Goal: Task Accomplishment & Management: Manage account settings

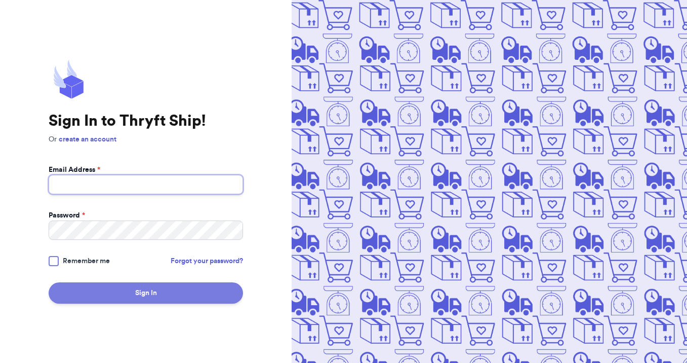
type input "[EMAIL_ADDRESS][DOMAIN_NAME]"
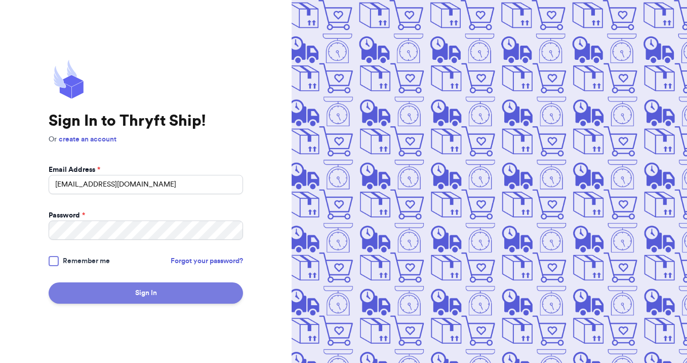
click at [115, 293] on button "Sign In" at bounding box center [146, 292] width 194 height 21
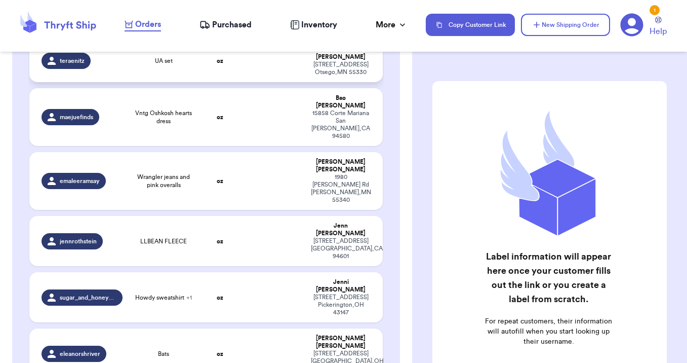
scroll to position [247, 0]
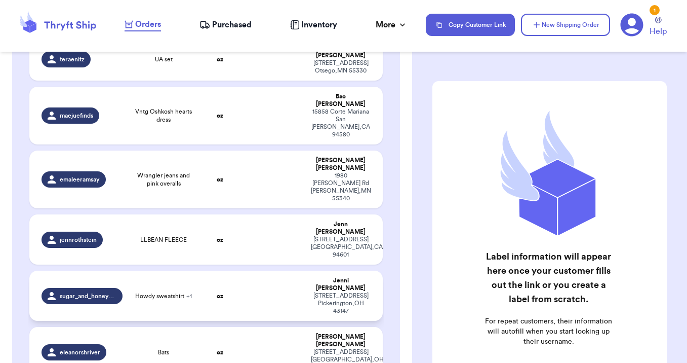
click at [250, 270] on td at bounding box center [274, 295] width 64 height 50
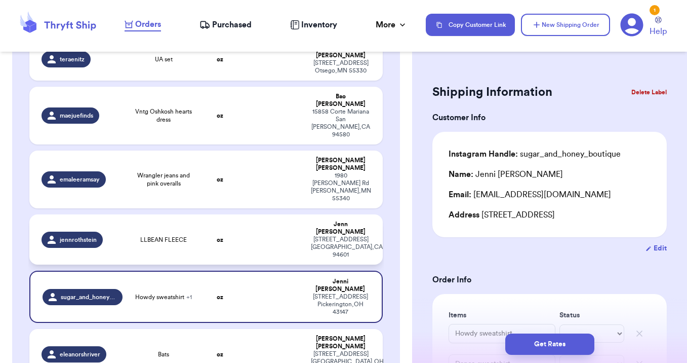
click at [266, 214] on td at bounding box center [274, 239] width 64 height 50
type input "LLBEAN FLEECE"
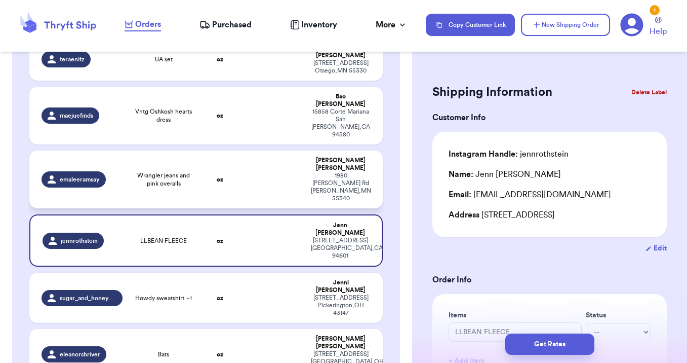
click at [246, 150] on td at bounding box center [274, 179] width 64 height 58
type input "Wrangler jeans and pink overalls"
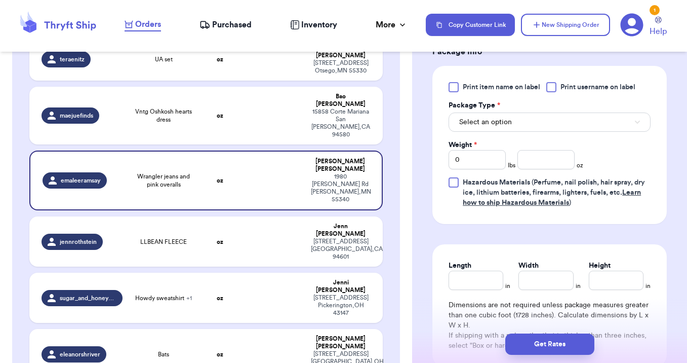
scroll to position [465, 0]
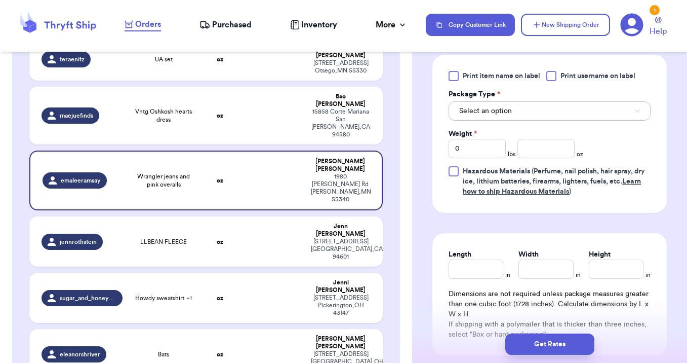
click at [495, 106] on span "Select an option" at bounding box center [485, 111] width 53 height 10
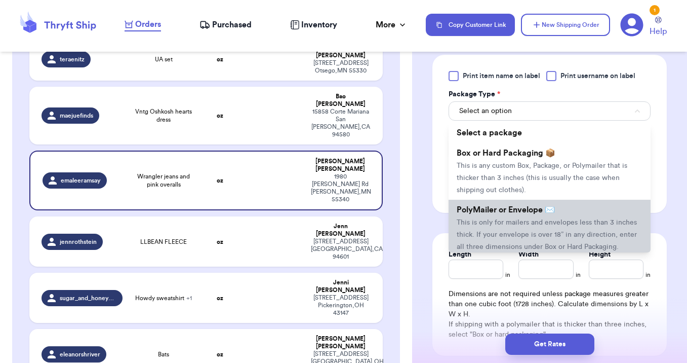
click at [492, 219] on span "This is only for mailers and envelopes less than 3 inches thick. If your envelo…" at bounding box center [547, 234] width 180 height 31
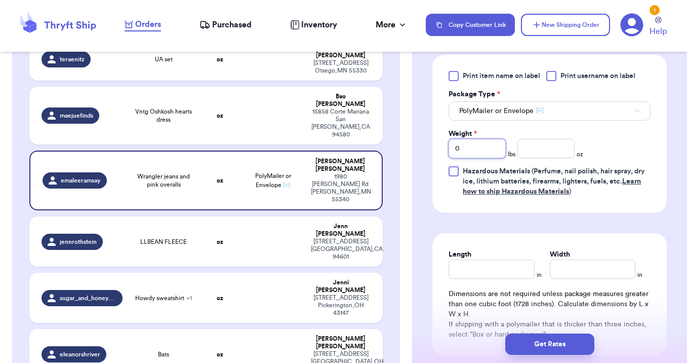
click at [482, 139] on input "0" at bounding box center [477, 148] width 57 height 19
type input "1"
type input "7"
click at [481, 259] on input "Length" at bounding box center [492, 268] width 86 height 19
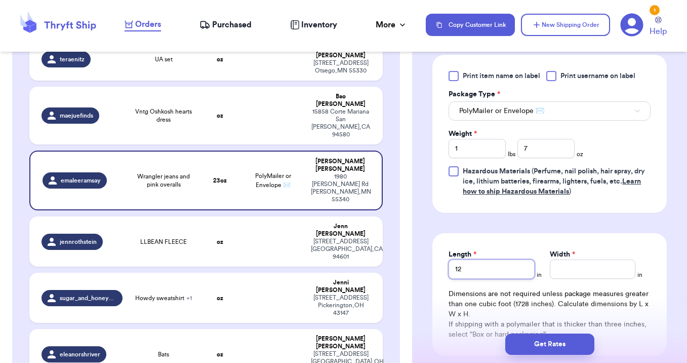
type input "12"
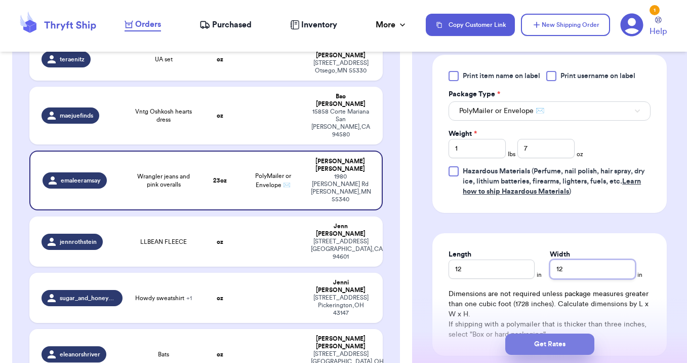
type input "12"
click at [526, 341] on button "Get Rates" at bounding box center [549, 343] width 89 height 21
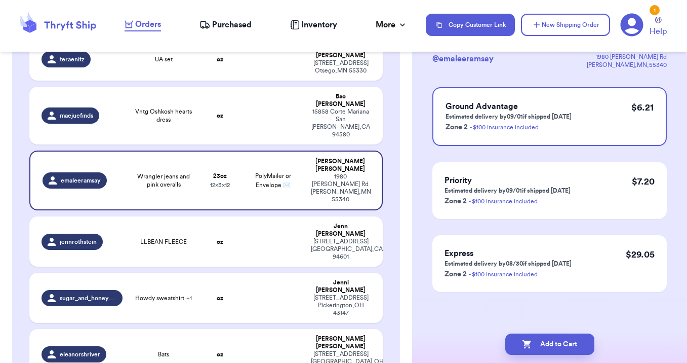
scroll to position [0, 0]
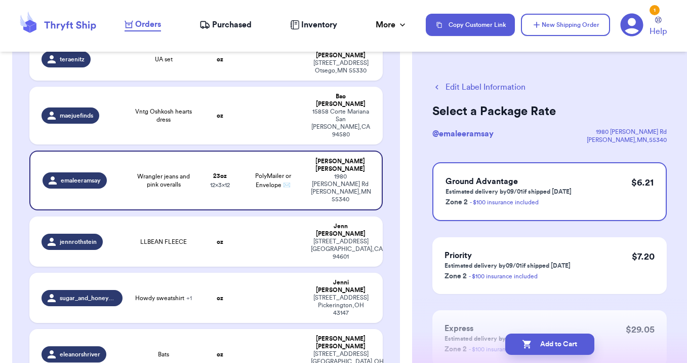
click at [526, 341] on icon "button" at bounding box center [527, 344] width 9 height 9
checkbox input "true"
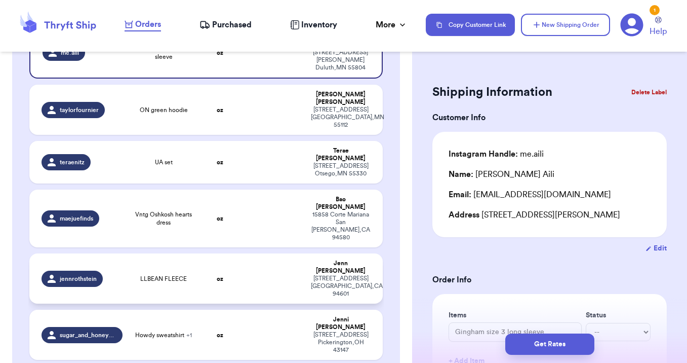
scroll to position [144, 0]
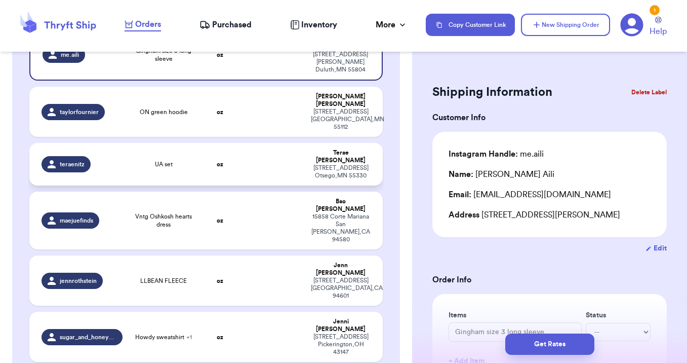
click at [259, 143] on td at bounding box center [274, 164] width 64 height 43
type input "UA set"
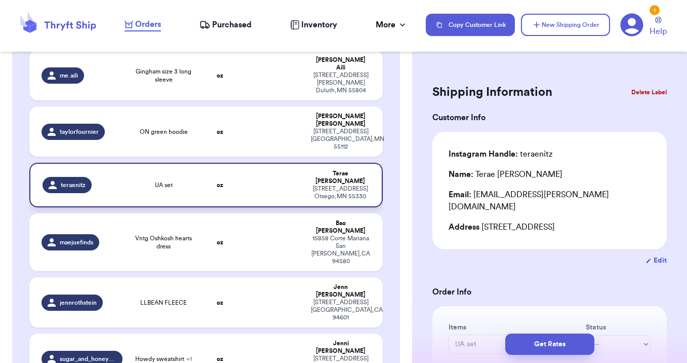
scroll to position [121, 0]
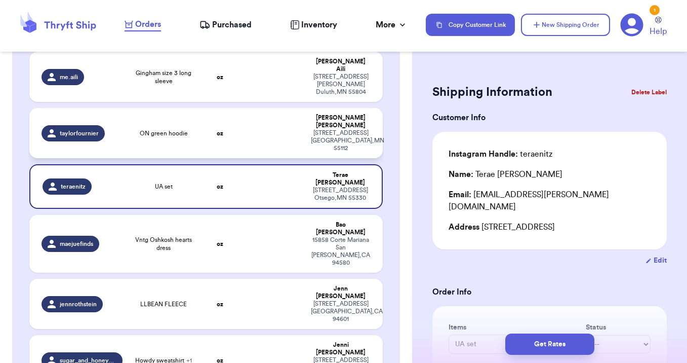
click at [254, 120] on td at bounding box center [274, 133] width 64 height 50
type input "ON green hoodie"
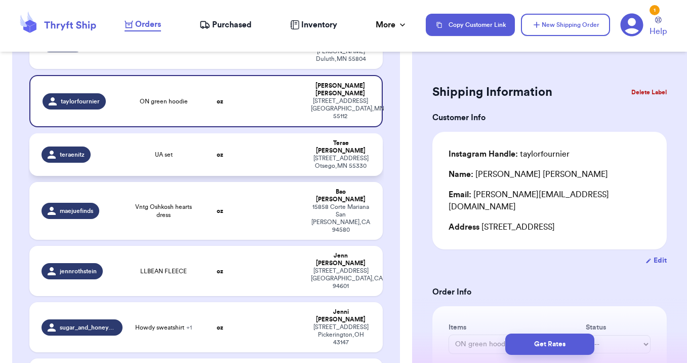
scroll to position [155, 0]
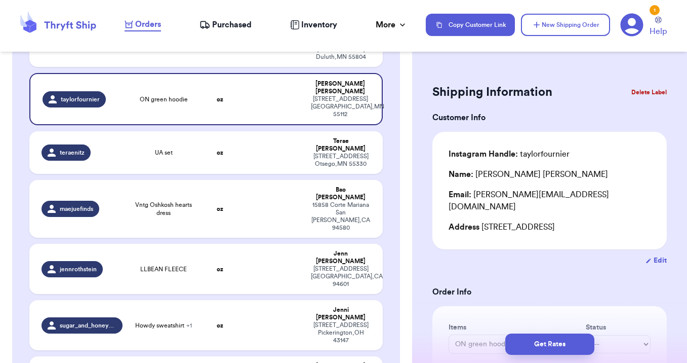
click at [209, 34] on nav "Orders Purchased Inventory More Stats Completed Orders Copy Customer Link New S…" at bounding box center [400, 24] width 573 height 33
click at [225, 25] on span "Purchased" at bounding box center [232, 25] width 40 height 12
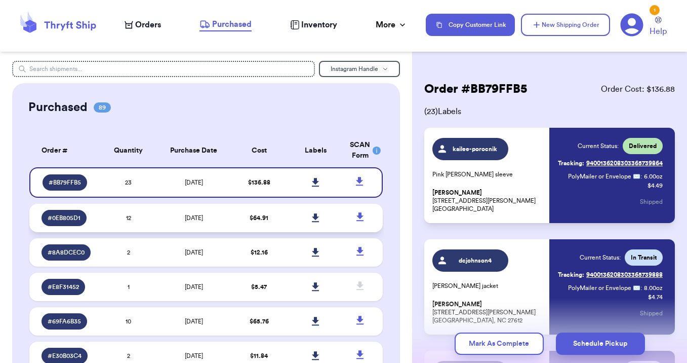
click at [214, 217] on td "[DATE]" at bounding box center [193, 218] width 74 height 28
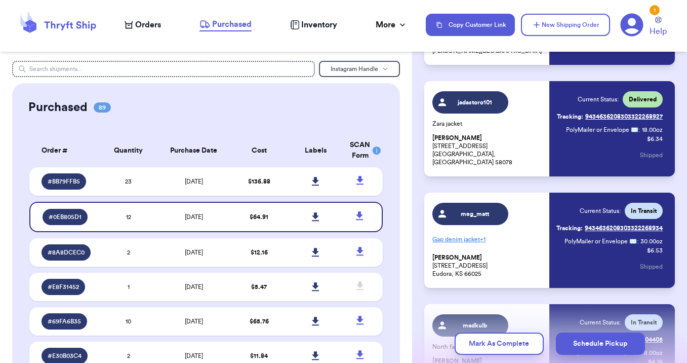
scroll to position [270, 0]
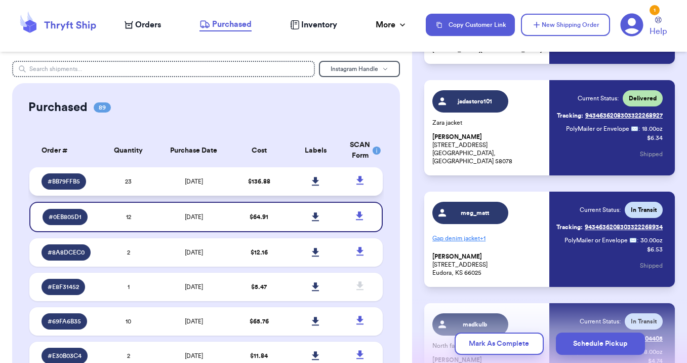
click at [287, 180] on td "$ 136.88" at bounding box center [259, 181] width 57 height 28
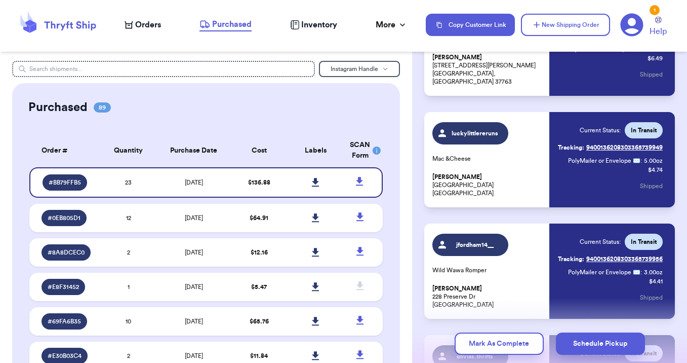
scroll to position [0, 0]
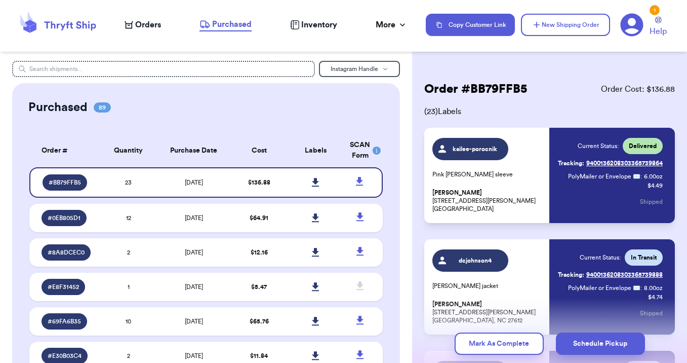
click at [139, 25] on span "Orders" at bounding box center [148, 25] width 26 height 12
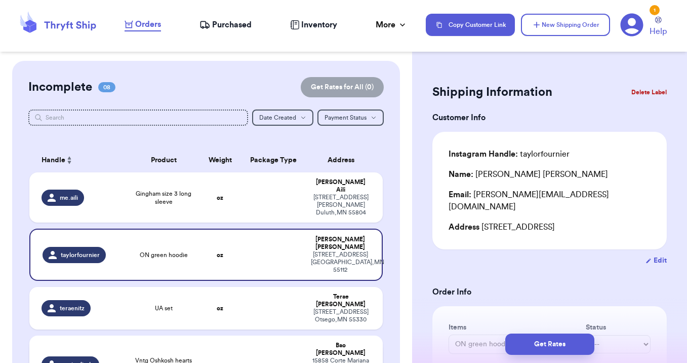
click at [266, 335] on td at bounding box center [274, 364] width 64 height 58
type input "Vntg Oshkosh hearts dress"
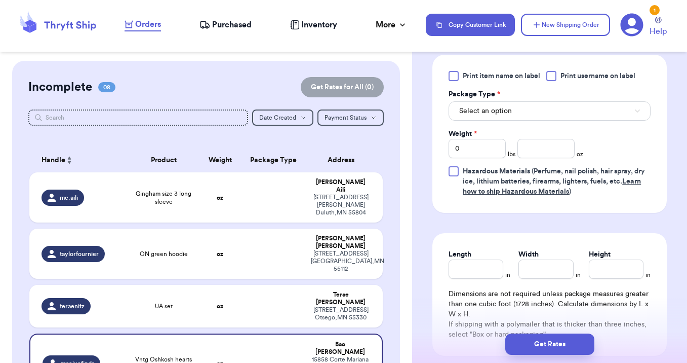
scroll to position [453, 0]
click at [506, 113] on span "Select an option" at bounding box center [485, 110] width 53 height 10
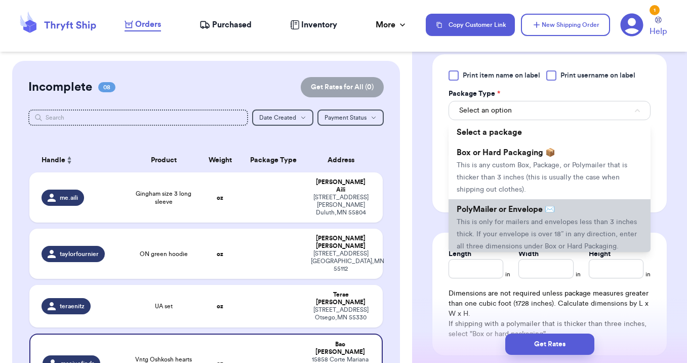
click at [498, 211] on span "PolyMailer or Envelope ✉️" at bounding box center [506, 209] width 98 height 8
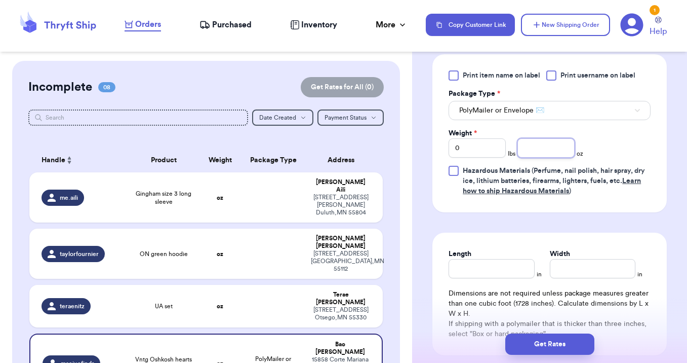
click at [553, 144] on input "number" at bounding box center [546, 147] width 57 height 19
type input "7"
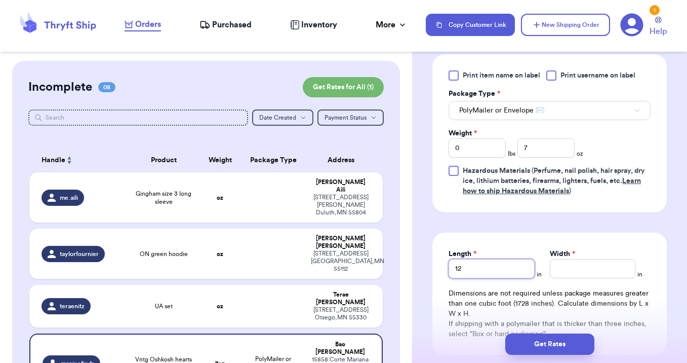
type input "12"
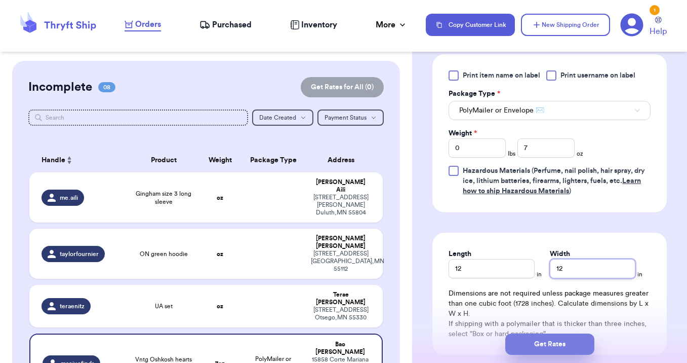
type input "12"
click at [564, 337] on button "Get Rates" at bounding box center [549, 343] width 89 height 21
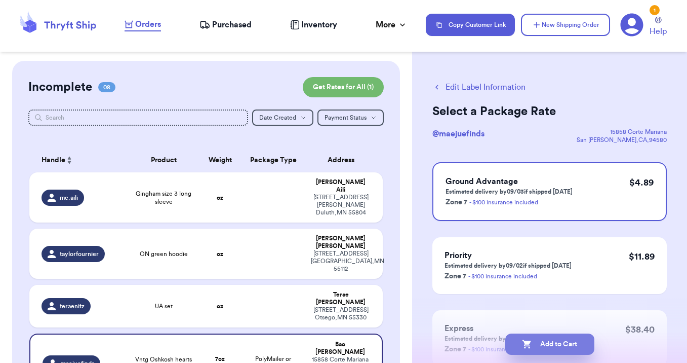
click at [561, 341] on button "Add to Cart" at bounding box center [549, 343] width 89 height 21
checkbox input "true"
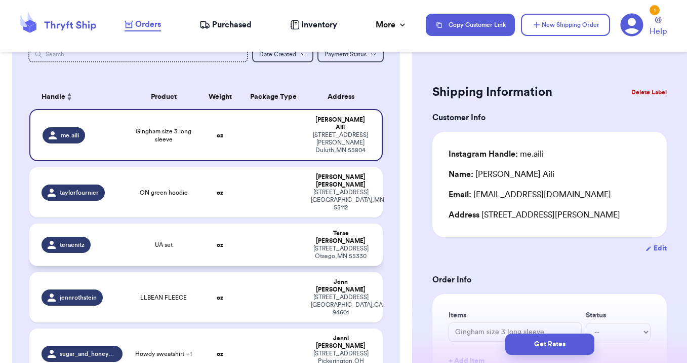
scroll to position [64, 0]
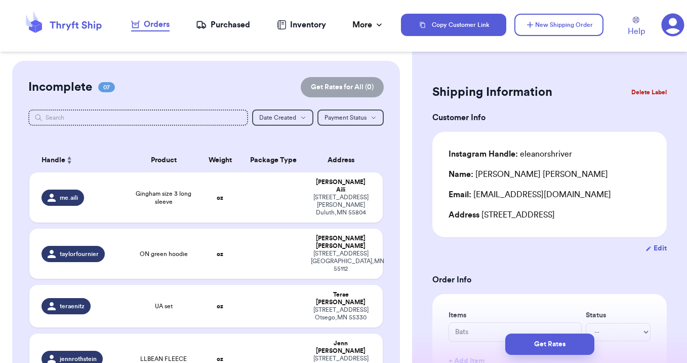
drag, startPoint x: 0, startPoint y: 0, endPoint x: 678, endPoint y: 25, distance: 678.1
click at [678, 24] on icon at bounding box center [672, 25] width 23 height 23
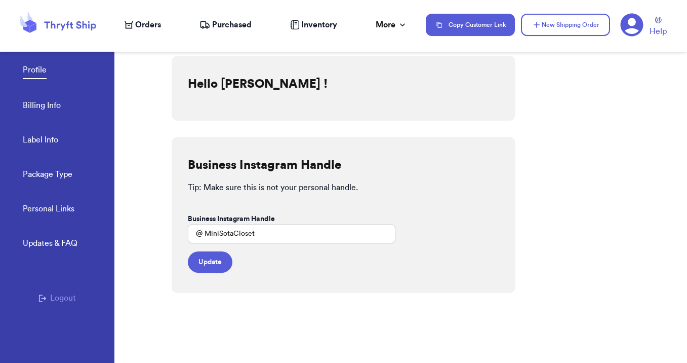
click at [46, 107] on link "Billing Info" at bounding box center [42, 106] width 38 height 14
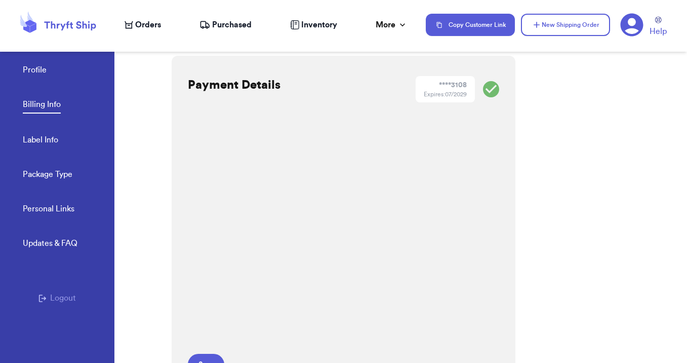
click at [628, 18] on icon at bounding box center [632, 25] width 23 height 23
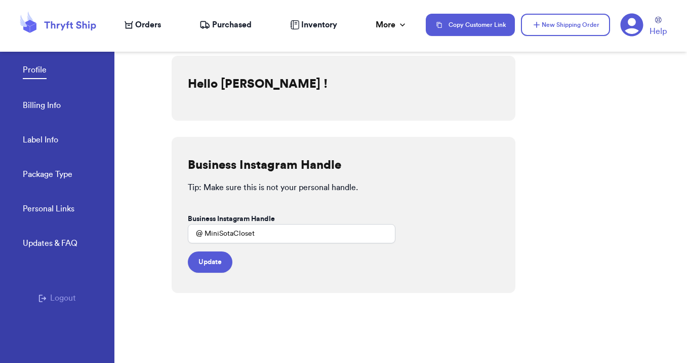
click at [48, 143] on link "Label Info" at bounding box center [40, 141] width 35 height 14
select select "MN"
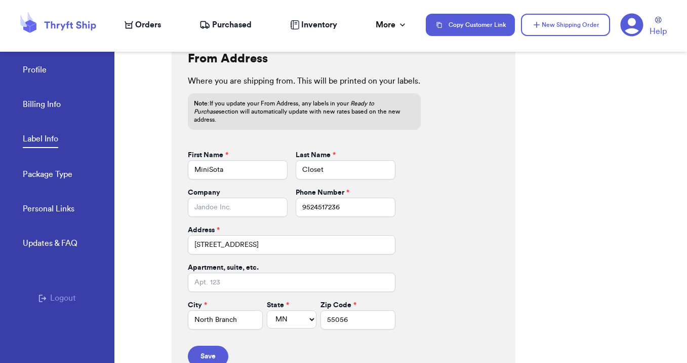
scroll to position [451, 0]
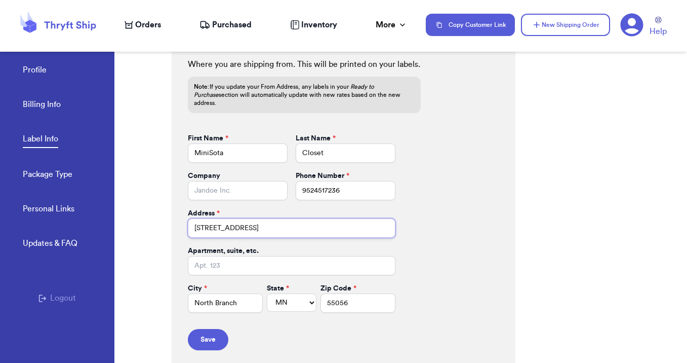
click at [209, 221] on input "31983 Fawn Ave" at bounding box center [292, 227] width 208 height 19
type input "39183 Fawn Ave"
click at [206, 338] on button "Save" at bounding box center [208, 339] width 41 height 21
click at [209, 147] on input "MiniSota" at bounding box center [238, 152] width 100 height 19
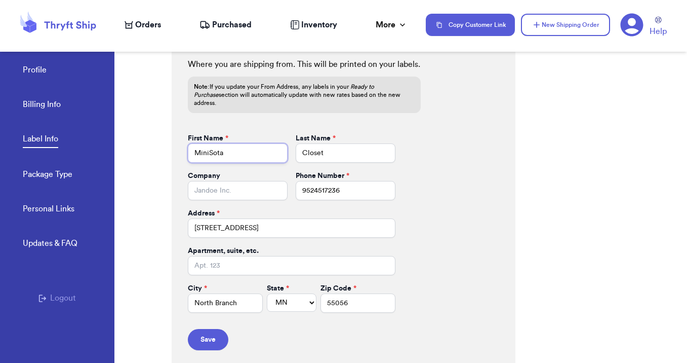
click at [209, 147] on input "MiniSota" at bounding box center [238, 152] width 100 height 19
type input "Brittney"
type input "Swanson"
click at [207, 332] on button "Save" at bounding box center [208, 339] width 41 height 21
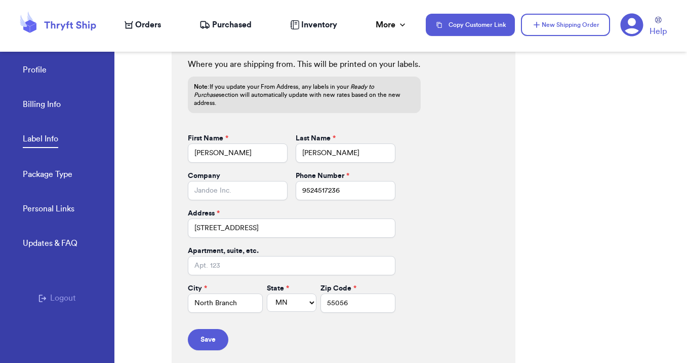
click at [55, 173] on link "Package Type" at bounding box center [48, 175] width 50 height 14
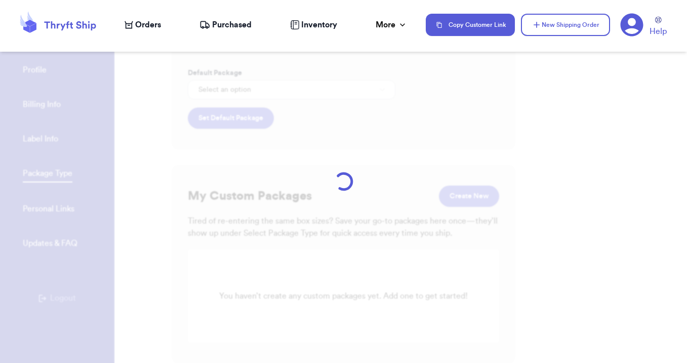
scroll to position [20, 0]
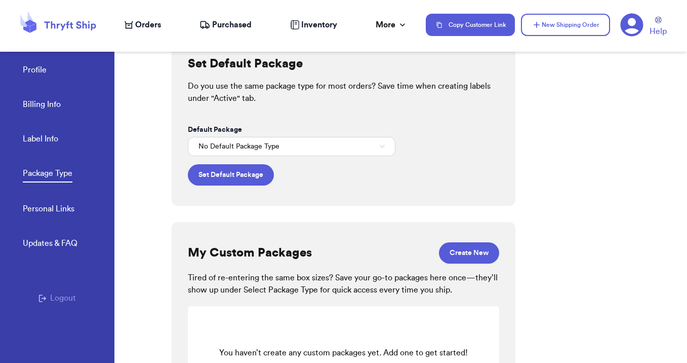
click at [53, 207] on link "Personal Links" at bounding box center [49, 210] width 52 height 14
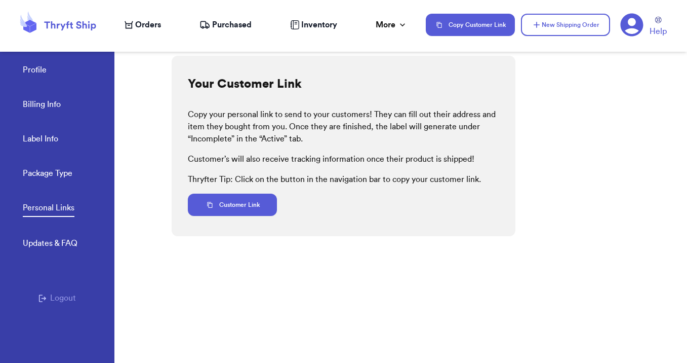
click at [152, 24] on span "Orders" at bounding box center [148, 25] width 26 height 12
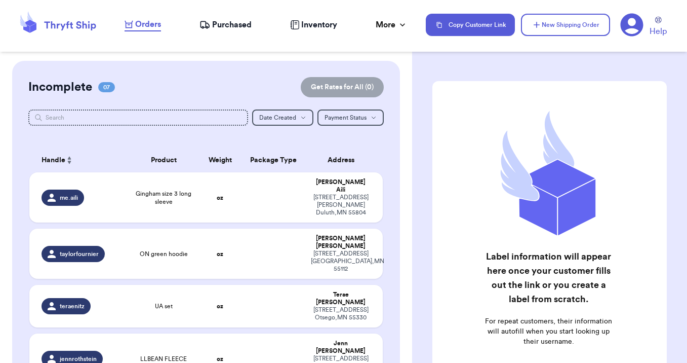
click at [238, 21] on span "Purchased" at bounding box center [232, 25] width 40 height 12
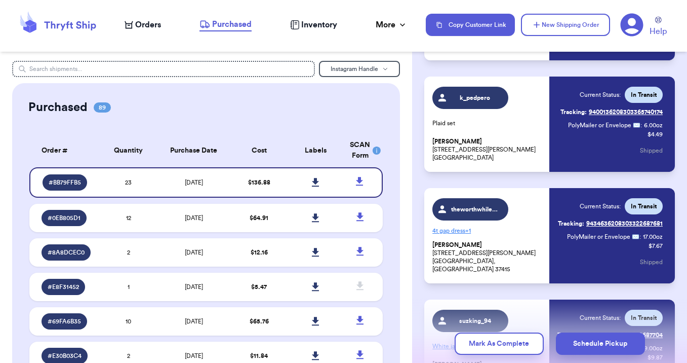
scroll to position [2392, 0]
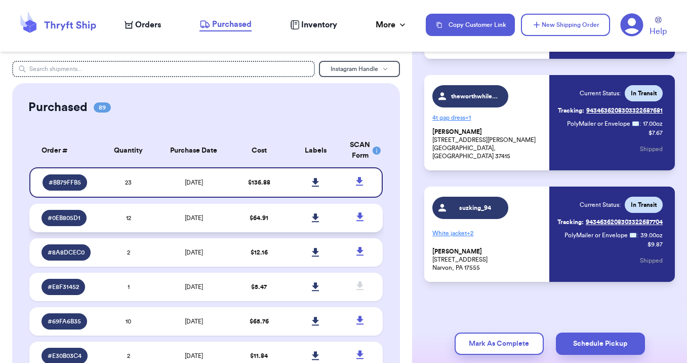
click at [225, 224] on td "[DATE]" at bounding box center [193, 218] width 74 height 28
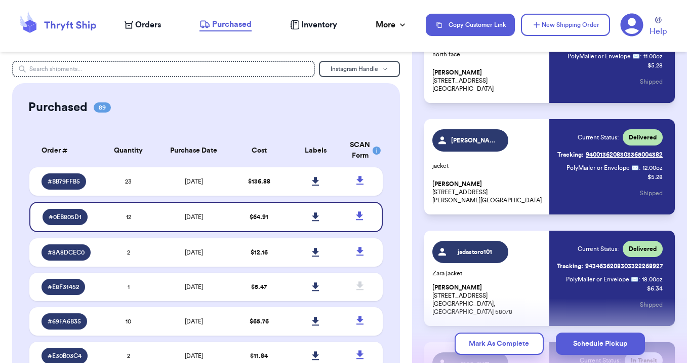
scroll to position [0, 0]
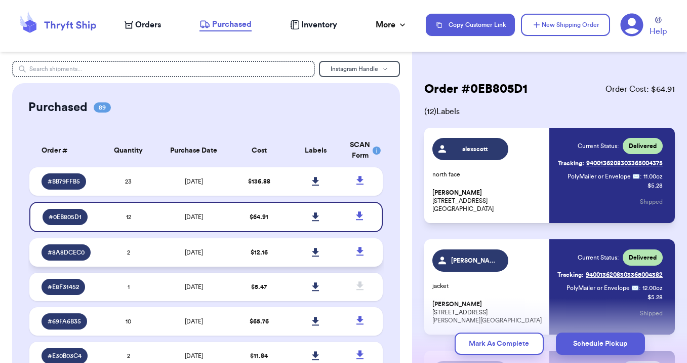
click at [237, 257] on td "$ 12.16" at bounding box center [259, 252] width 57 height 28
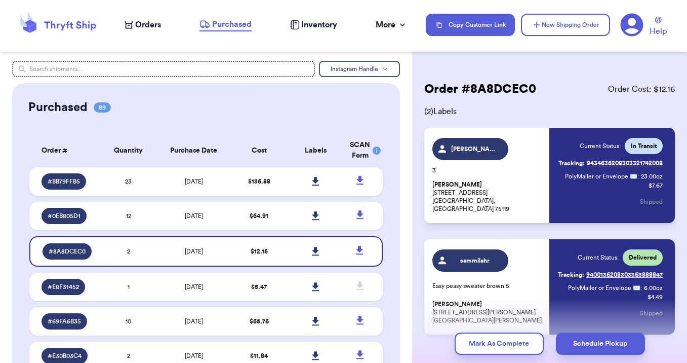
scroll to position [53, 0]
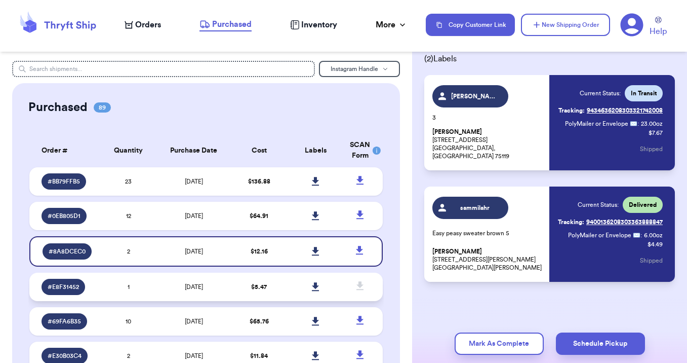
click at [228, 283] on td "[DATE]" at bounding box center [193, 286] width 74 height 28
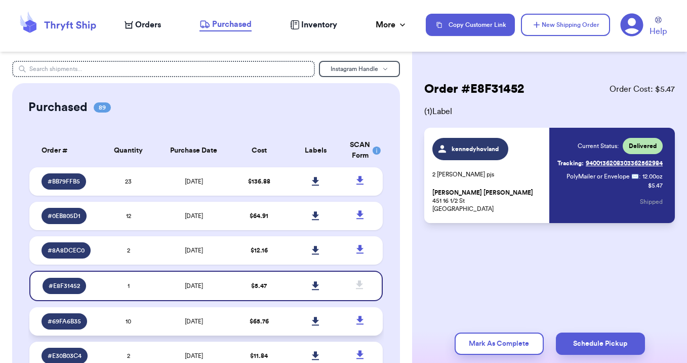
click at [214, 330] on td "[DATE]" at bounding box center [193, 321] width 74 height 28
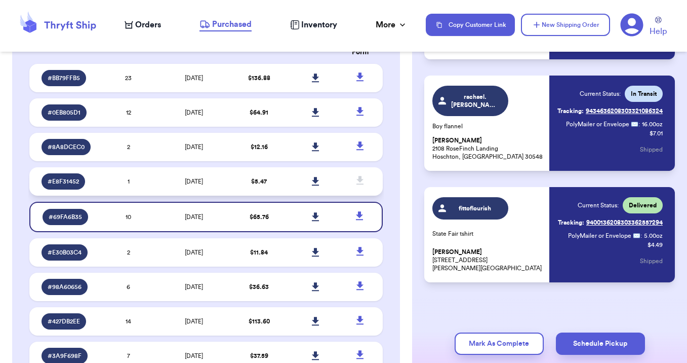
scroll to position [104, 0]
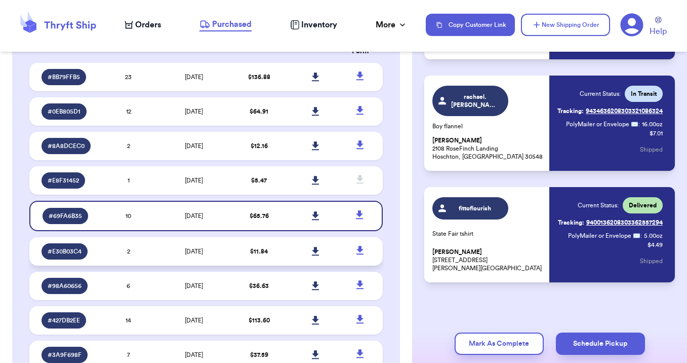
click at [225, 246] on td "[DATE]" at bounding box center [193, 251] width 74 height 28
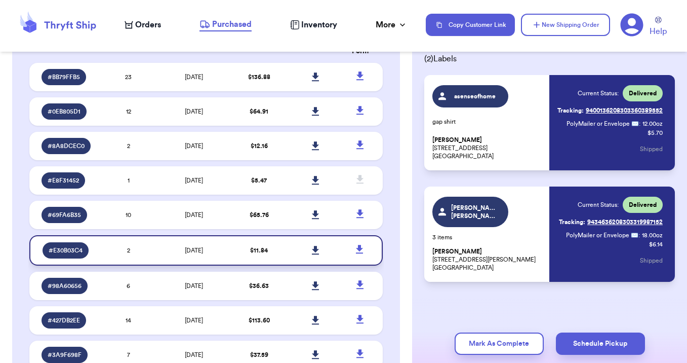
scroll to position [190, 0]
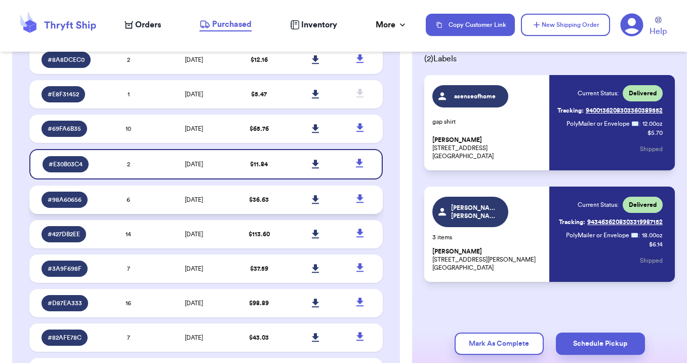
click at [237, 200] on td "$ 36.63" at bounding box center [259, 199] width 57 height 28
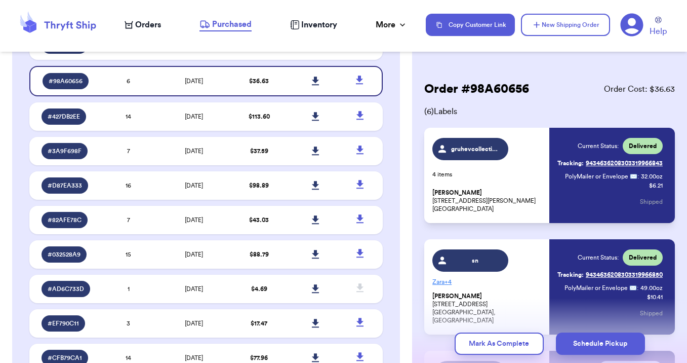
scroll to position [310, 0]
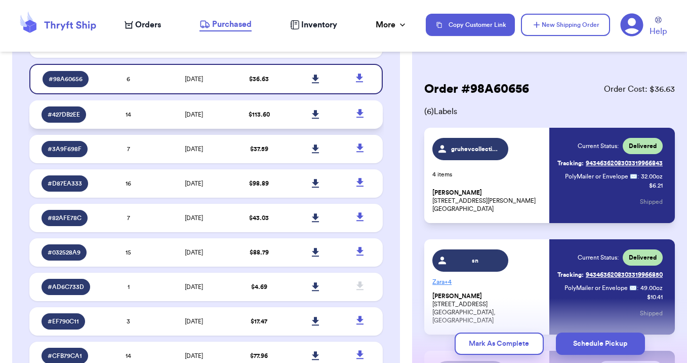
click at [242, 121] on td "$ 113.60" at bounding box center [259, 114] width 57 height 28
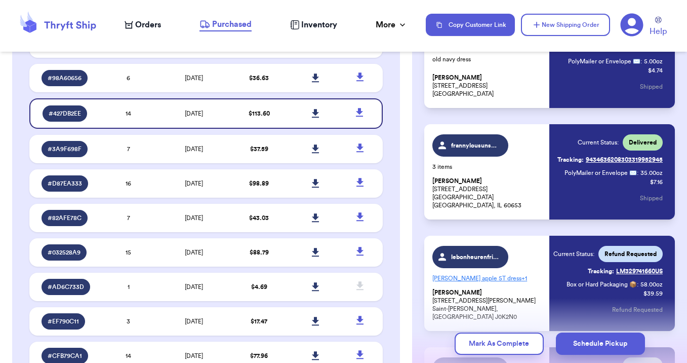
scroll to position [1012, 0]
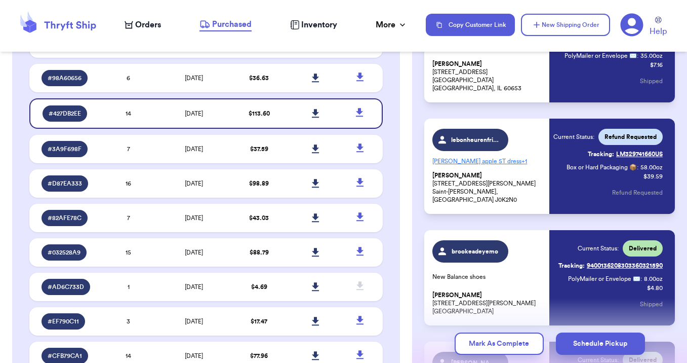
click at [615, 136] on span "Refund Requested" at bounding box center [631, 137] width 52 height 8
click at [623, 154] on link "Tracking: LM329741660US" at bounding box center [625, 154] width 75 height 16
click at [622, 136] on span "Refund Requested" at bounding box center [631, 137] width 52 height 8
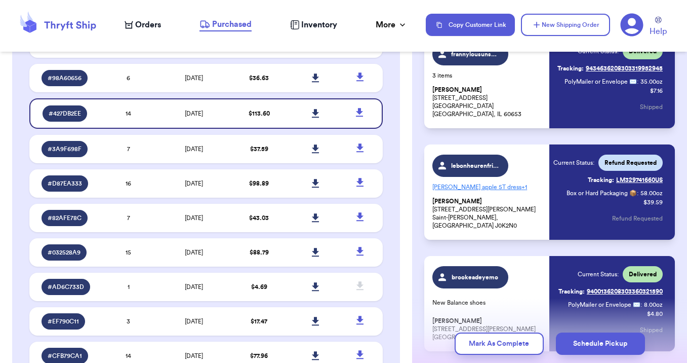
scroll to position [1006, 0]
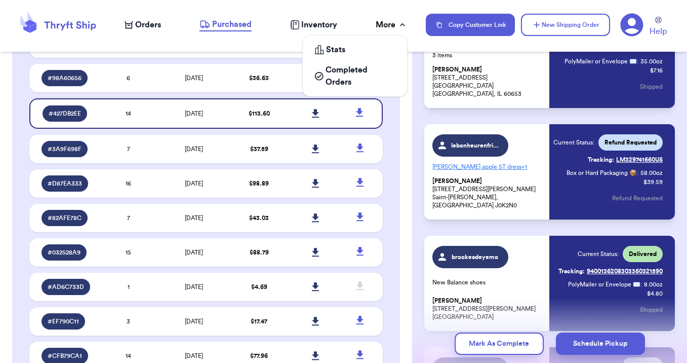
click at [399, 24] on icon at bounding box center [403, 25] width 10 height 10
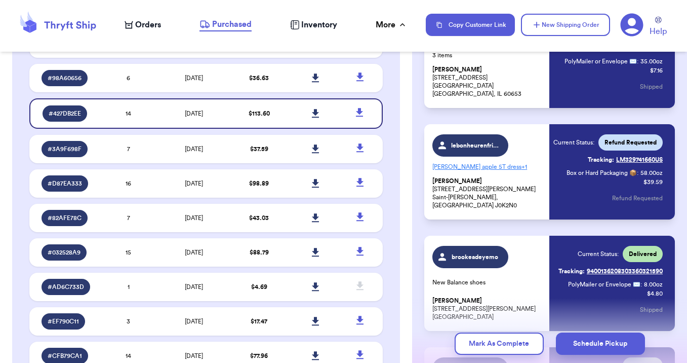
click at [622, 159] on link "Tracking: LM329741660US" at bounding box center [625, 159] width 75 height 16
